Goal: Transaction & Acquisition: Purchase product/service

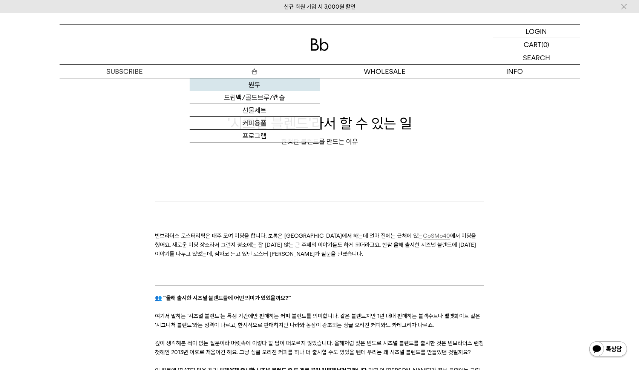
click at [254, 86] on link "원두" at bounding box center [255, 84] width 130 height 13
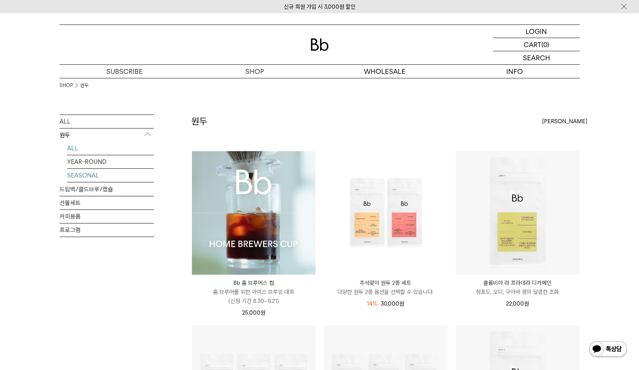
click at [92, 172] on link "SEASONAL" at bounding box center [110, 175] width 87 height 13
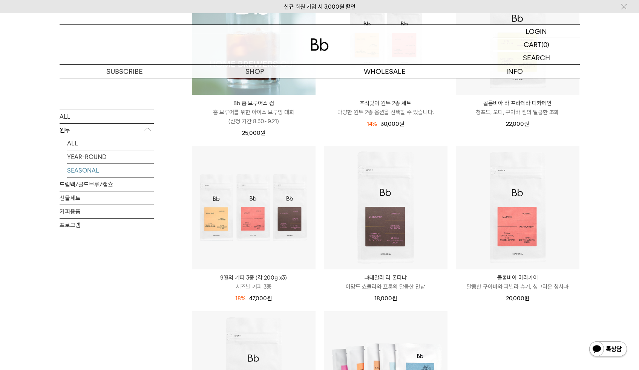
scroll to position [181, 0]
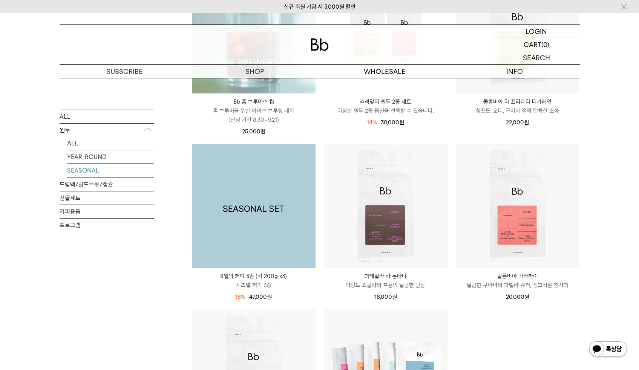
click at [266, 248] on img at bounding box center [254, 206] width 124 height 124
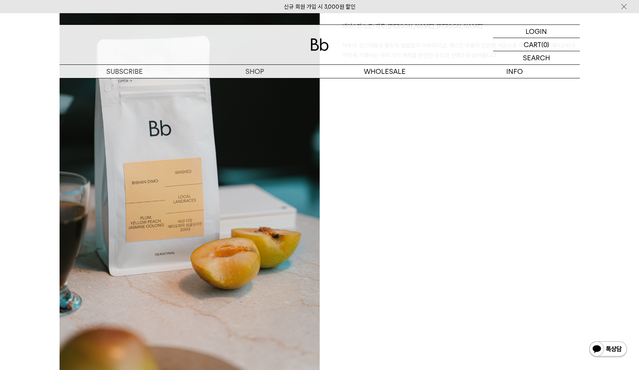
scroll to position [640, 0]
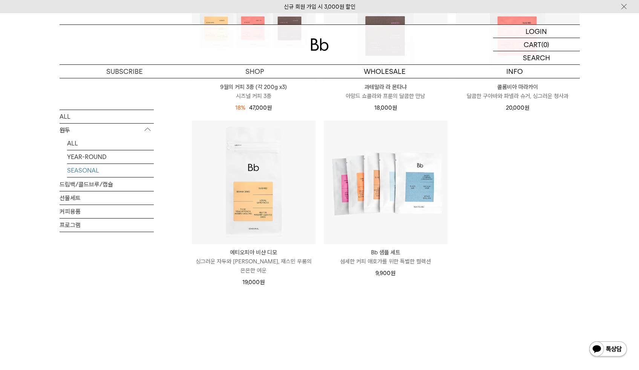
scroll to position [367, 0]
